Goal: Ask a question

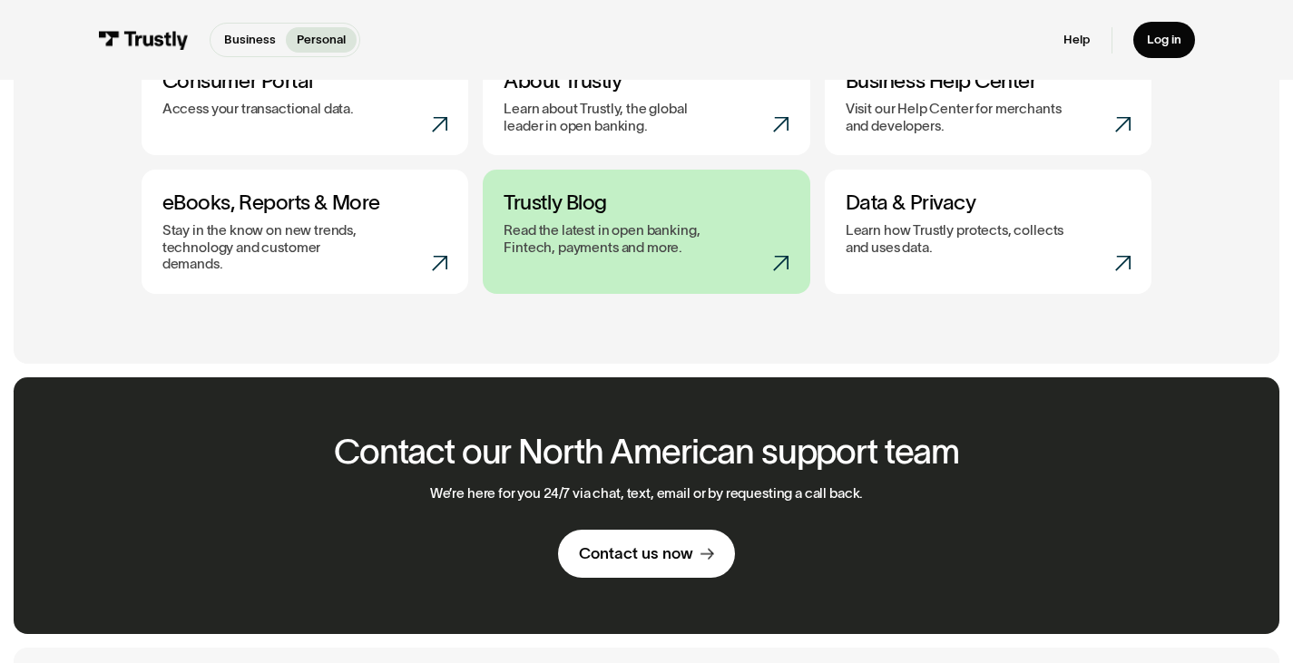
scroll to position [466, 0]
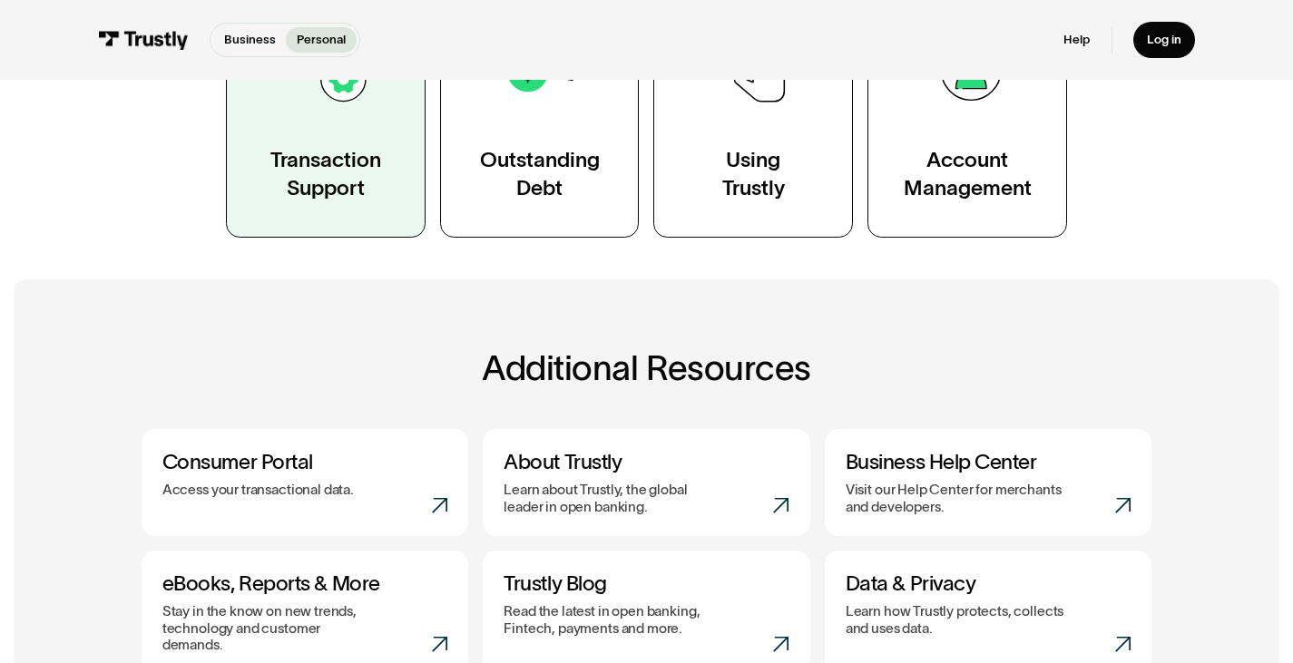
click at [343, 170] on div "Transaction Support" at bounding box center [325, 173] width 111 height 55
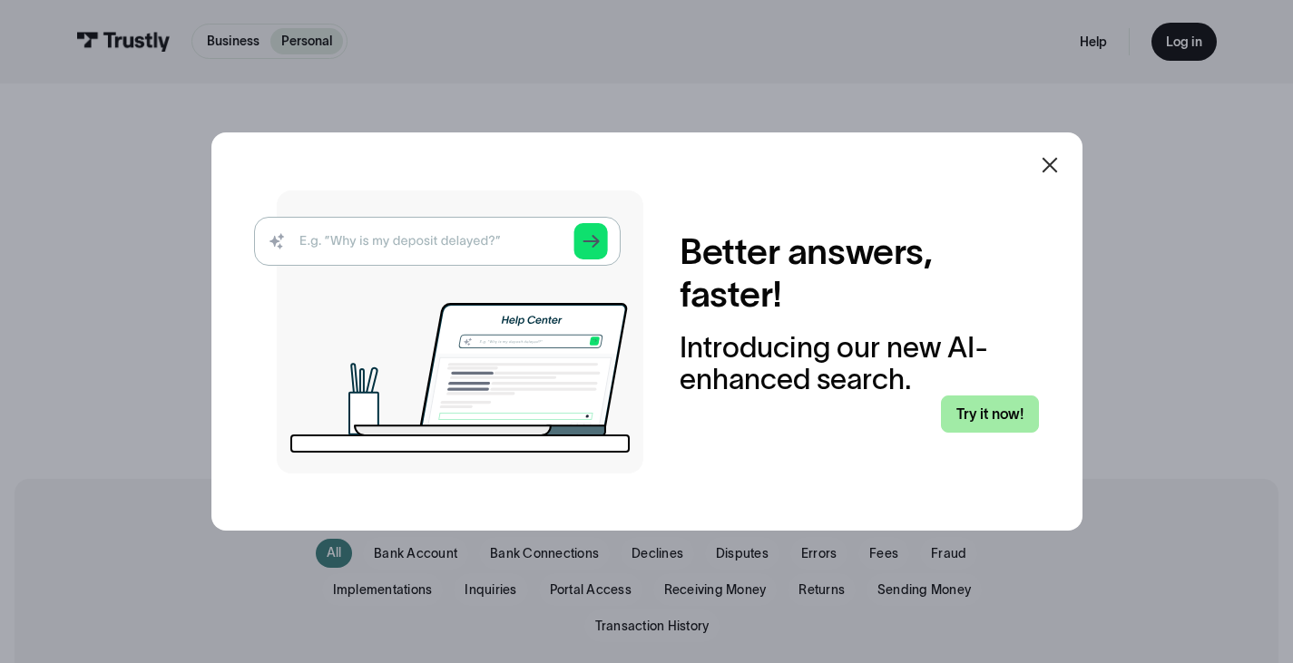
click at [982, 417] on link "Try it now!" at bounding box center [990, 415] width 98 height 38
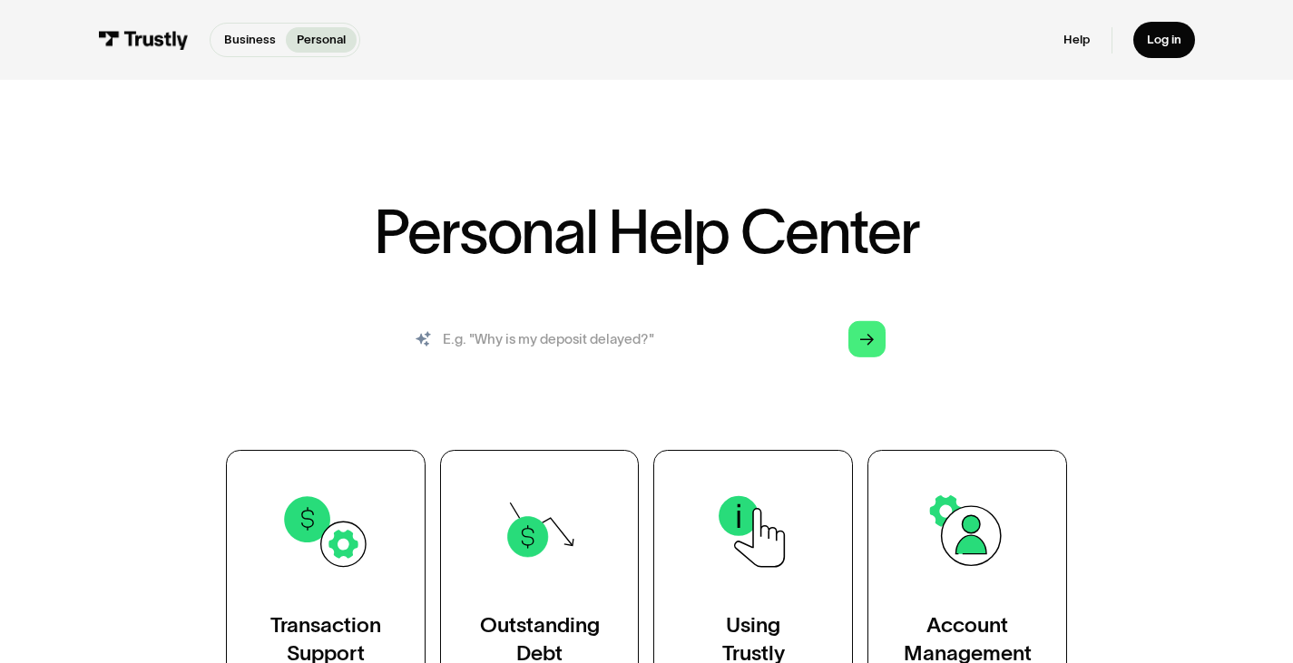
click at [740, 360] on input "search" at bounding box center [646, 338] width 505 height 55
click at [864, 339] on icon "Arrow Right" at bounding box center [867, 340] width 14 height 15
click at [705, 340] on input "search" at bounding box center [646, 338] width 505 height 55
type input "Why is my payment delayed"
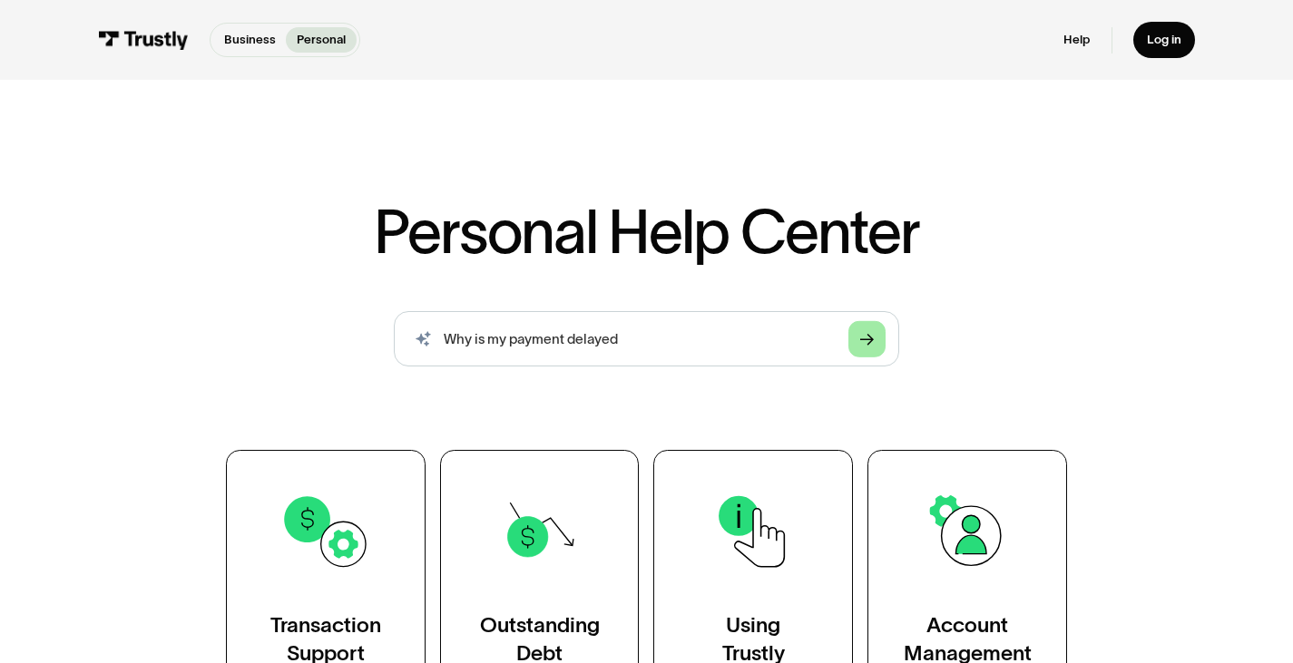
click at [862, 340] on polygon "Search" at bounding box center [867, 340] width 14 height 12
